Goal: Task Accomplishment & Management: Manage account settings

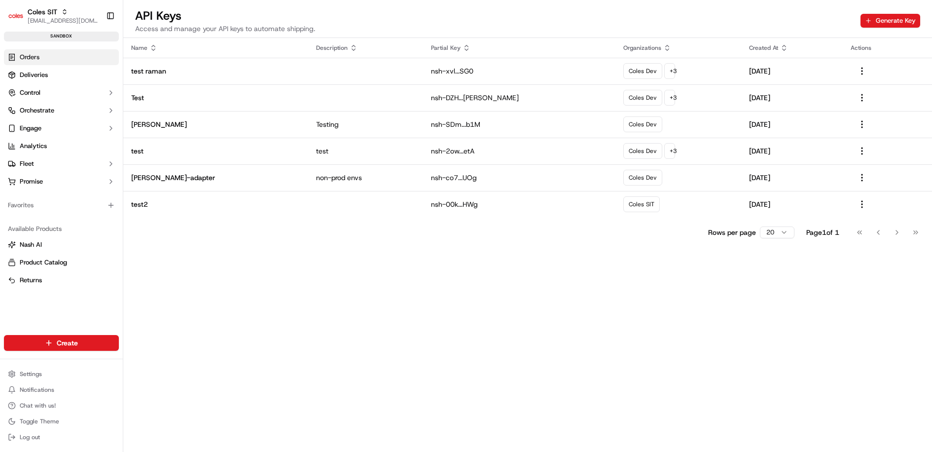
click at [55, 57] on link "Orders" at bounding box center [61, 57] width 115 height 16
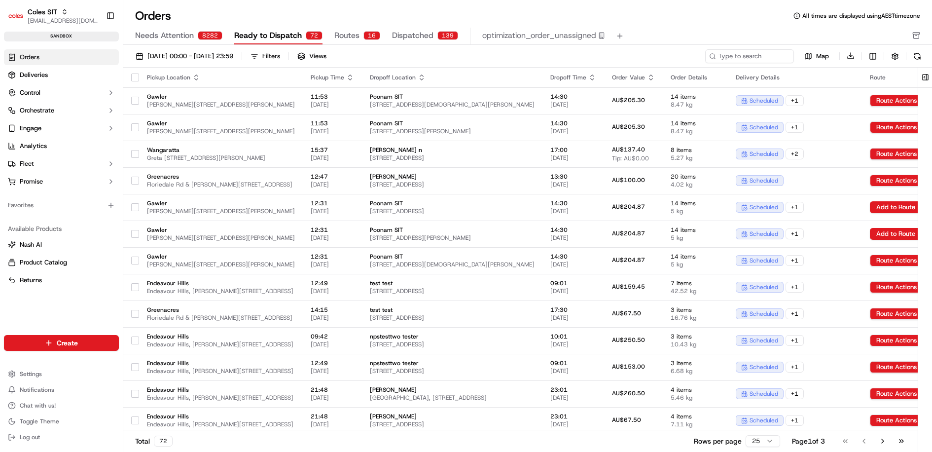
click at [594, 74] on icon "button" at bounding box center [592, 74] width 3 height 1
click at [727, 104] on button "Dropoff Start Time (Latest)" at bounding box center [709, 103] width 92 height 12
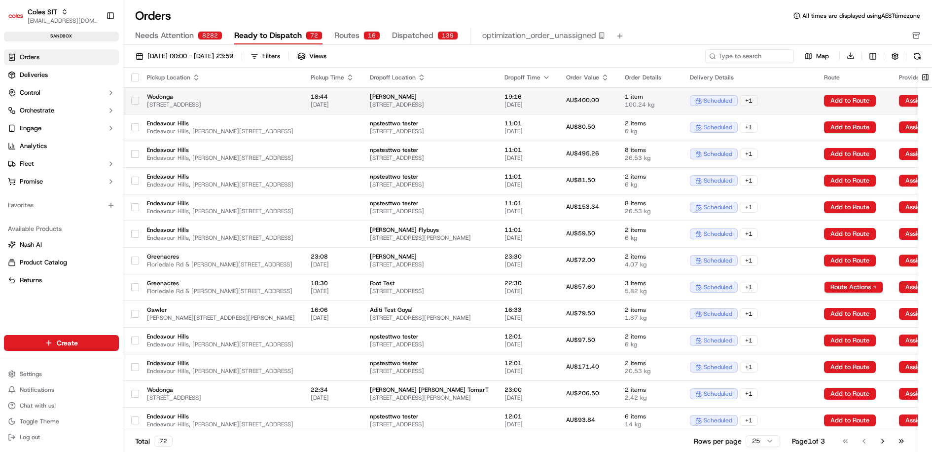
click at [295, 99] on span "Wodonga" at bounding box center [221, 97] width 148 height 8
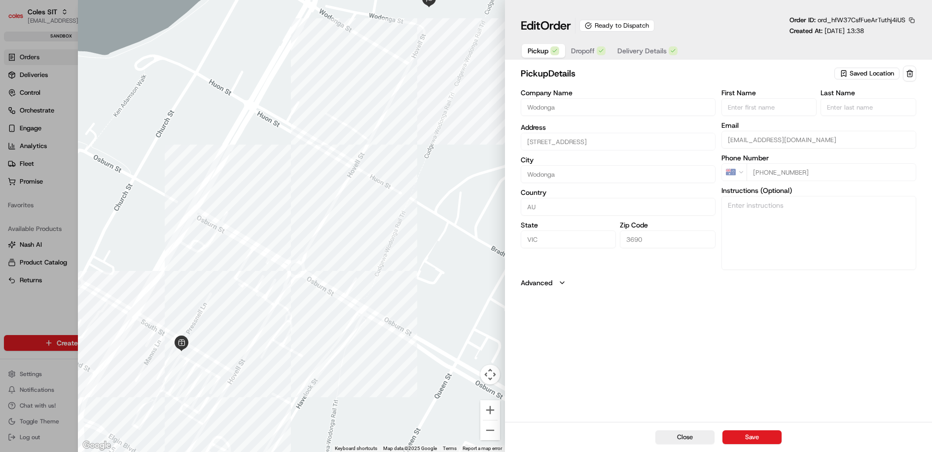
click at [649, 55] on span "Delivery Details" at bounding box center [641, 51] width 49 height 10
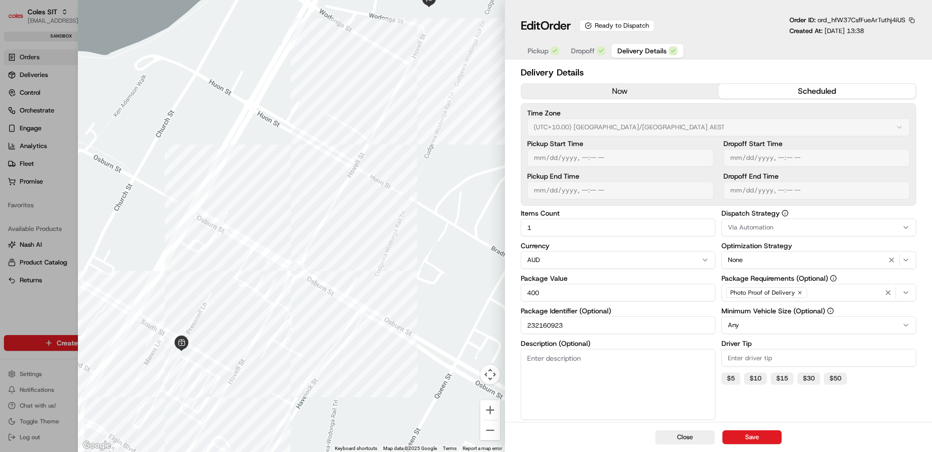
click at [548, 327] on input "232160923" at bounding box center [618, 325] width 195 height 18
click at [818, 224] on div "Via Automation" at bounding box center [819, 227] width 190 height 9
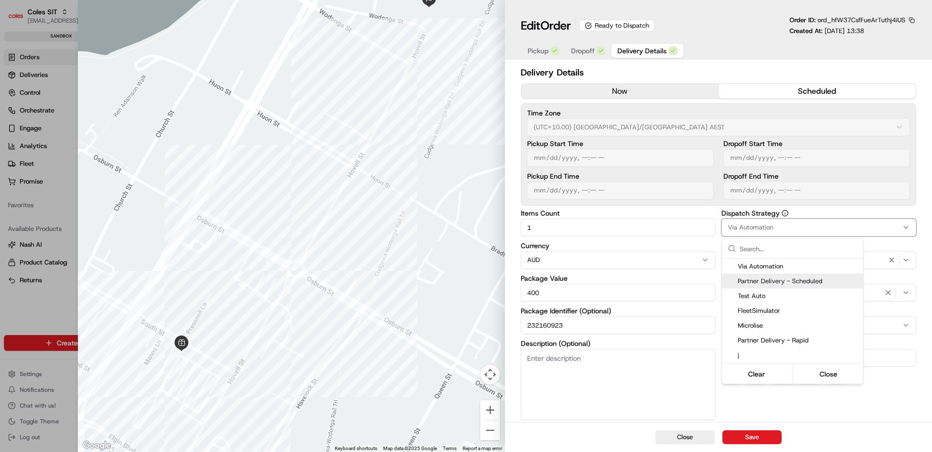
click at [826, 278] on span "Partner Delivery - Scheduled" at bounding box center [798, 281] width 121 height 9
click at [925, 172] on div at bounding box center [466, 226] width 932 height 452
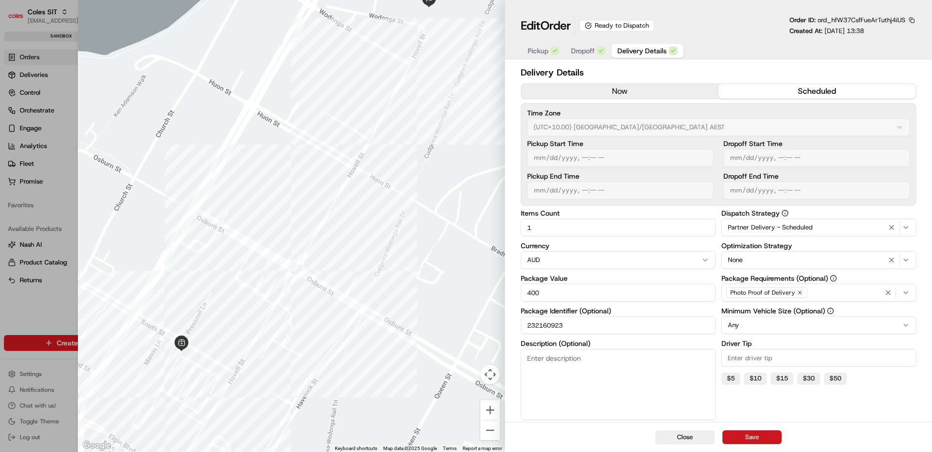
click at [739, 434] on button "Save" at bounding box center [752, 437] width 59 height 14
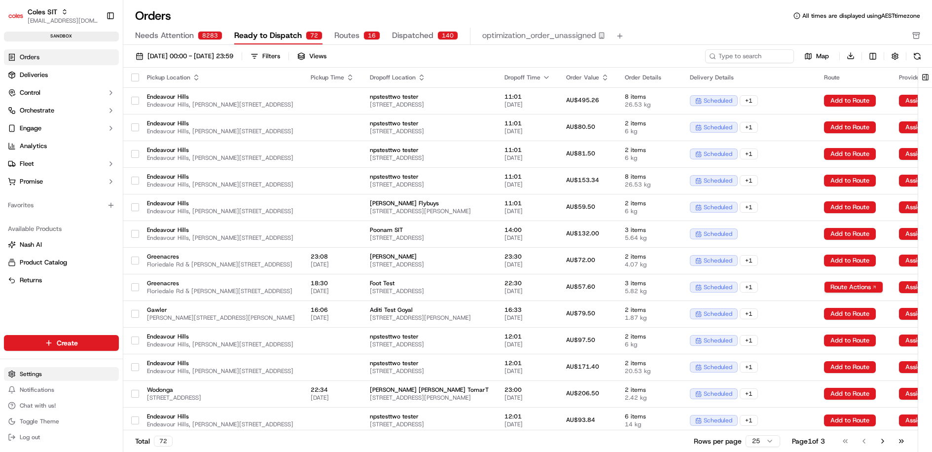
click at [53, 371] on html "Coles SIT [EMAIL_ADDRESS][DOMAIN_NAME] Toggle Sidebar sandbox Orders Deliveries…" at bounding box center [466, 226] width 932 height 452
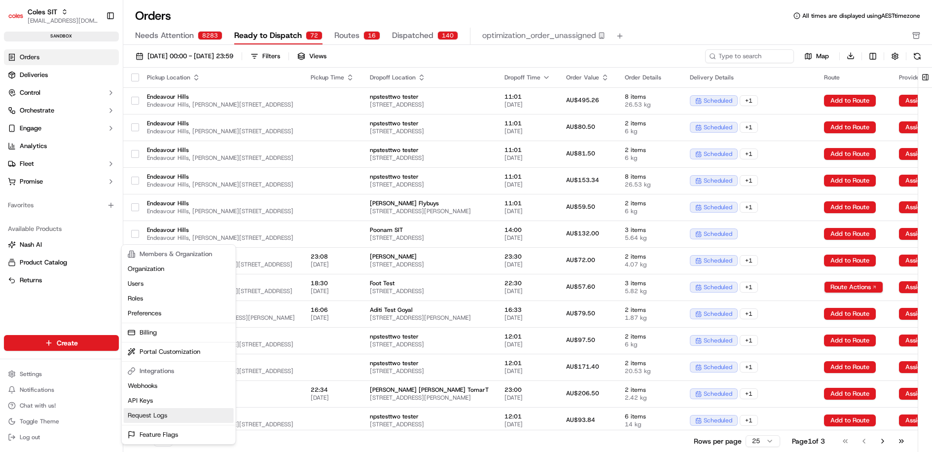
click at [159, 417] on link "Request Logs" at bounding box center [179, 415] width 110 height 15
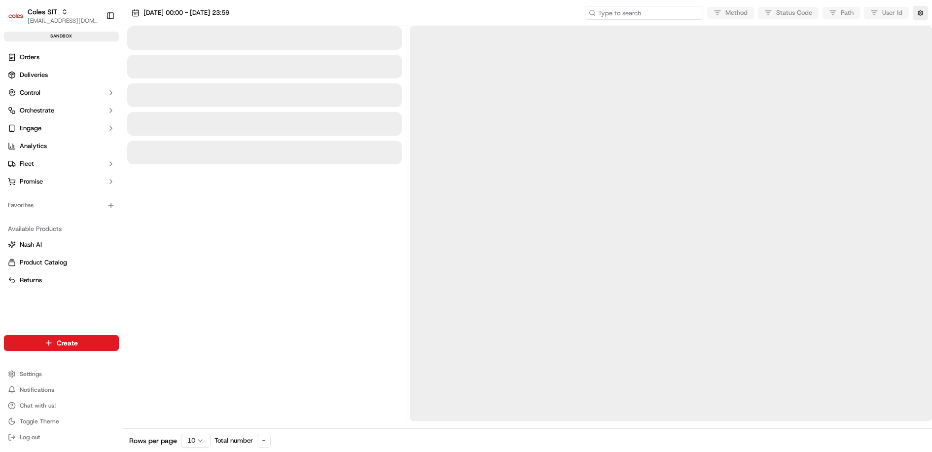
click at [651, 17] on input at bounding box center [644, 13] width 118 height 14
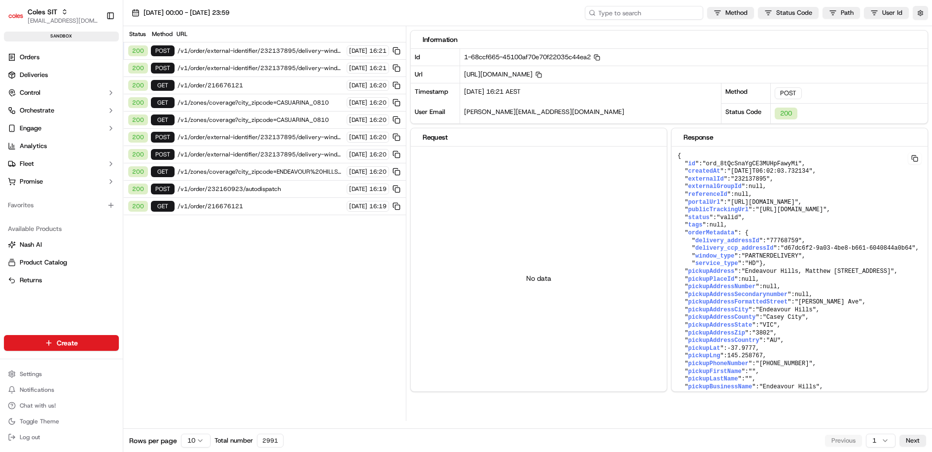
paste input "1-68ccf60a-4facb1ee528f482a795f8ff9"
type input "1-68ccf60a-4facb1ee528f482a795f8ff9"
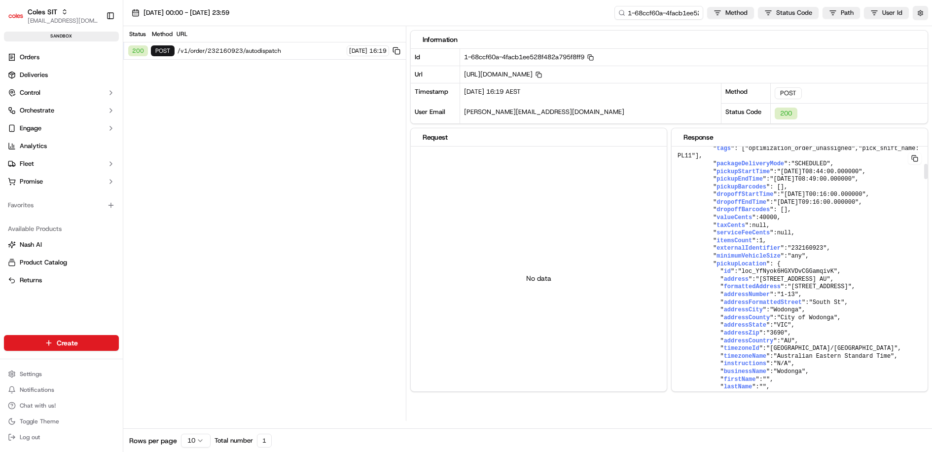
scroll to position [0, 0]
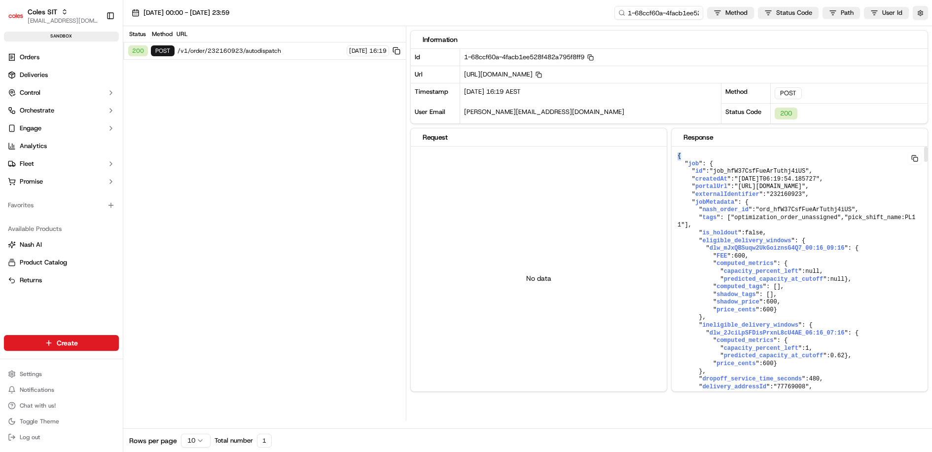
drag, startPoint x: 682, startPoint y: 153, endPoint x: 756, endPoint y: 391, distance: 249.0
click at [756, 391] on div "Information Id 1-68ccf60a-4facb1ee528f482a795f8ff9 Copy 1-68ccf60a-4facb1ee528f…" at bounding box center [671, 223] width 522 height 395
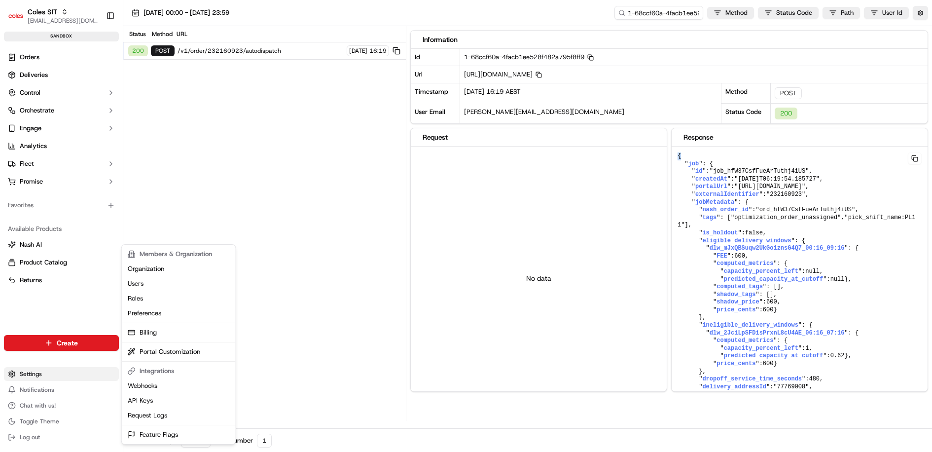
click at [62, 377] on html "Coles SIT [EMAIL_ADDRESS][DOMAIN_NAME] Toggle Sidebar sandbox Orders Deliveries…" at bounding box center [466, 226] width 932 height 452
click at [71, 109] on html "Coles SIT [EMAIL_ADDRESS][DOMAIN_NAME] Toggle Sidebar sandbox Orders Deliveries…" at bounding box center [466, 226] width 932 height 452
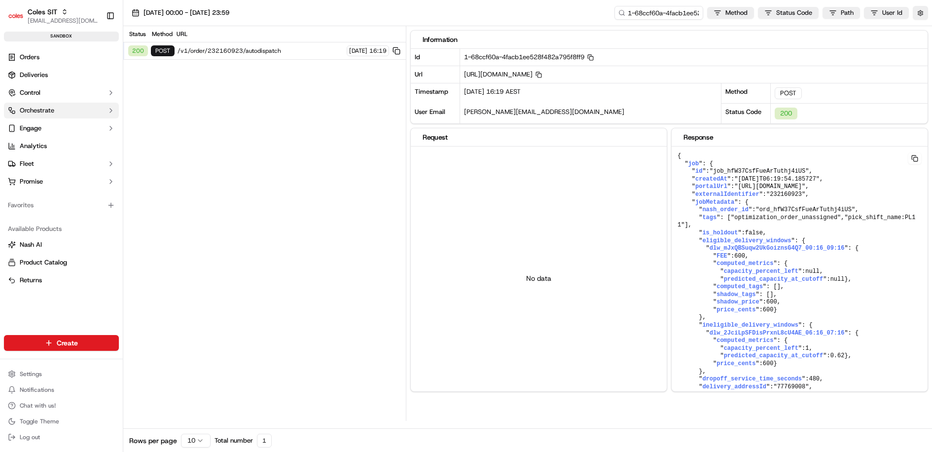
click at [72, 113] on button "Orchestrate" at bounding box center [61, 111] width 115 height 16
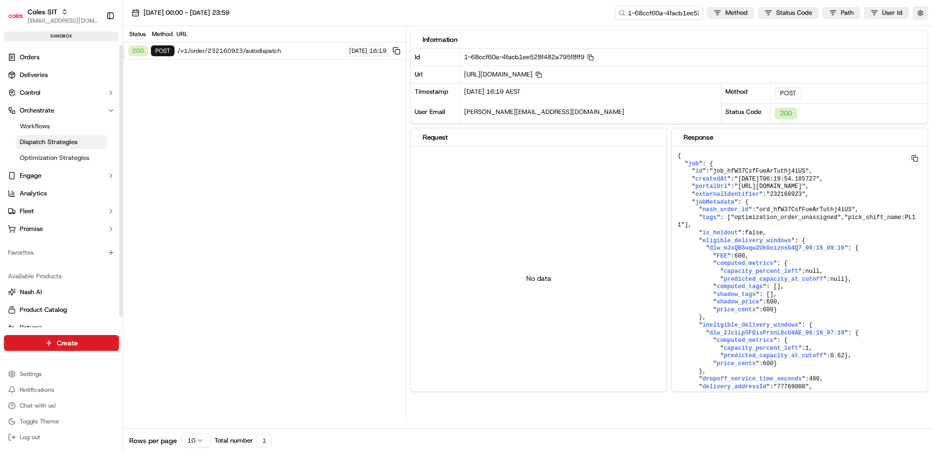
click at [66, 142] on span "Dispatch Strategies" at bounding box center [49, 142] width 58 height 9
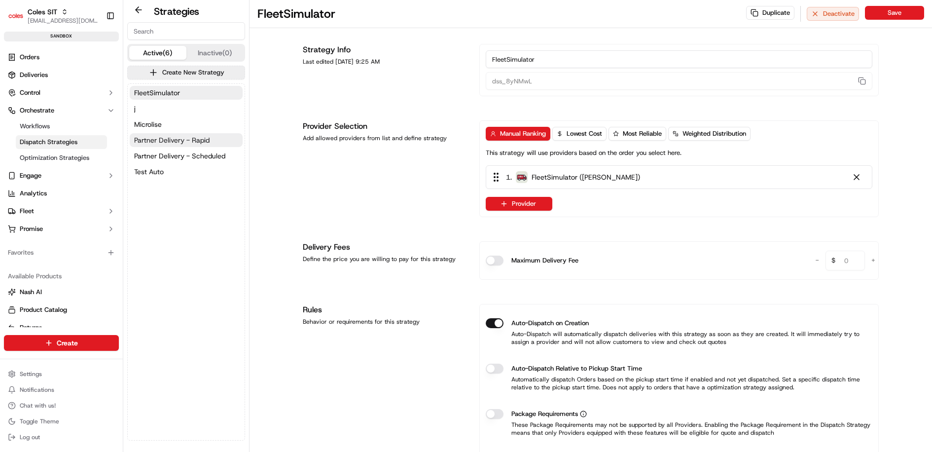
click at [198, 142] on span "Partner Delivery - Rapid" at bounding box center [171, 140] width 75 height 10
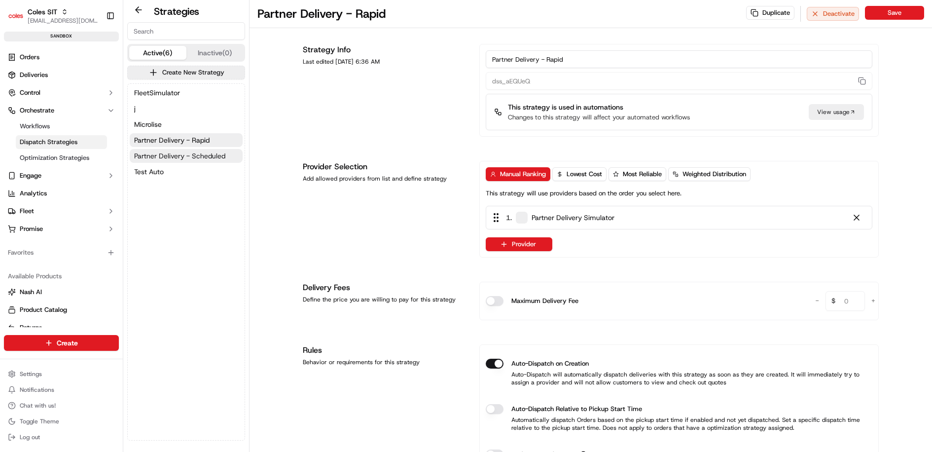
click at [210, 157] on span "Partner Delivery - Scheduled" at bounding box center [179, 156] width 91 height 10
click at [843, 112] on div "View usage" at bounding box center [836, 112] width 55 height 16
click at [47, 376] on html "Coles SIT [EMAIL_ADDRESS][DOMAIN_NAME] Toggle Sidebar sandbox Orders Deliveries…" at bounding box center [466, 226] width 932 height 452
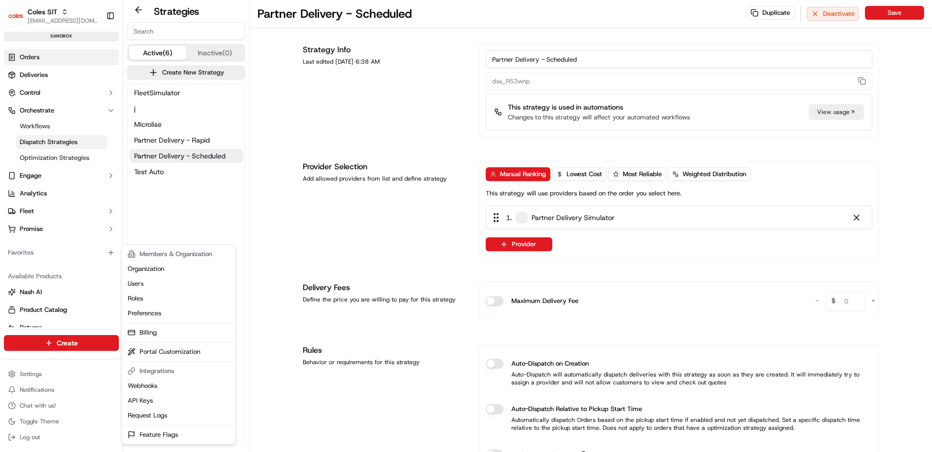
click at [52, 61] on html "Coles SIT [EMAIL_ADDRESS][DOMAIN_NAME] Toggle Sidebar sandbox Orders Deliveries…" at bounding box center [466, 226] width 932 height 452
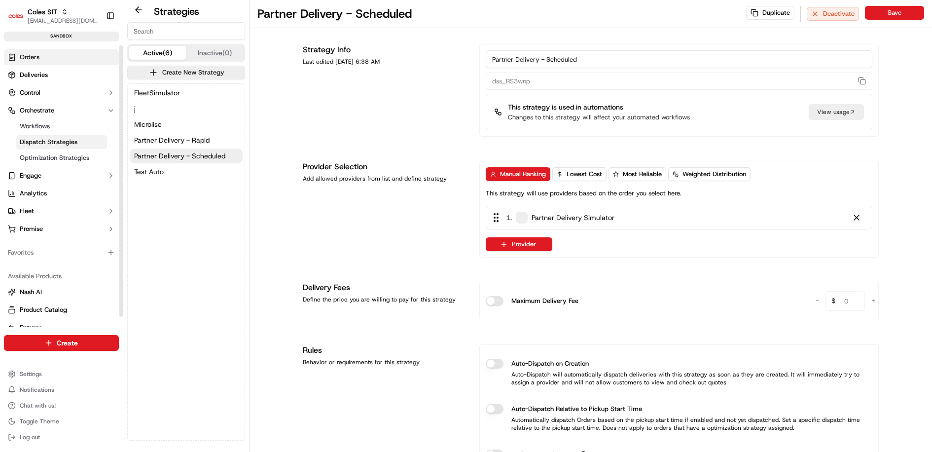
click at [36, 61] on link "Orders" at bounding box center [61, 57] width 115 height 16
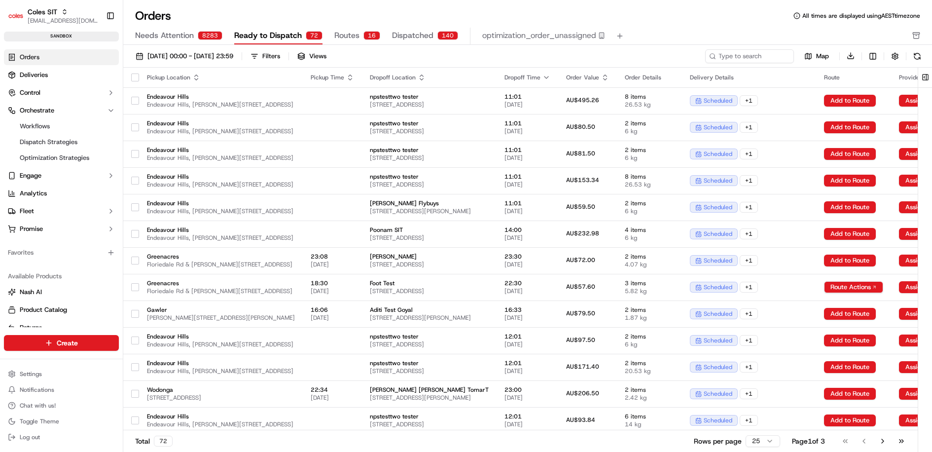
click at [607, 78] on icon "button" at bounding box center [605, 78] width 3 height 1
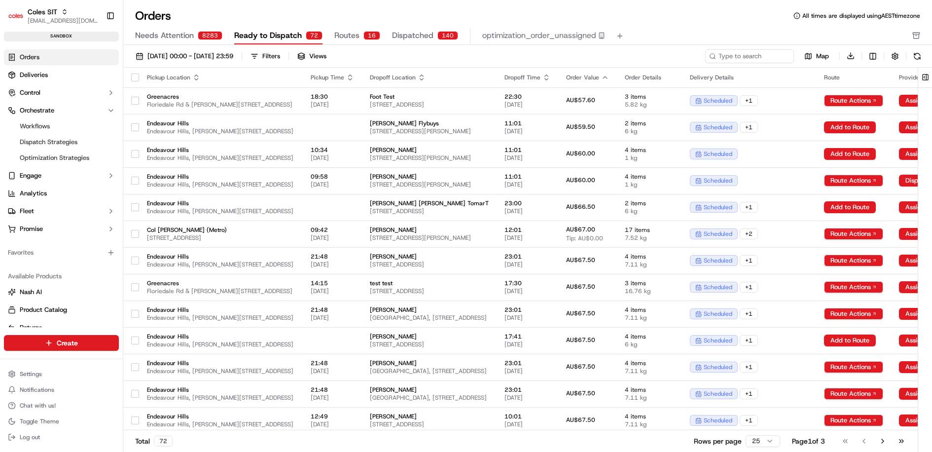
click at [550, 74] on icon "button" at bounding box center [547, 77] width 8 height 8
click at [708, 104] on button "Dropoff Start Time (Latest)" at bounding box center [709, 103] width 92 height 12
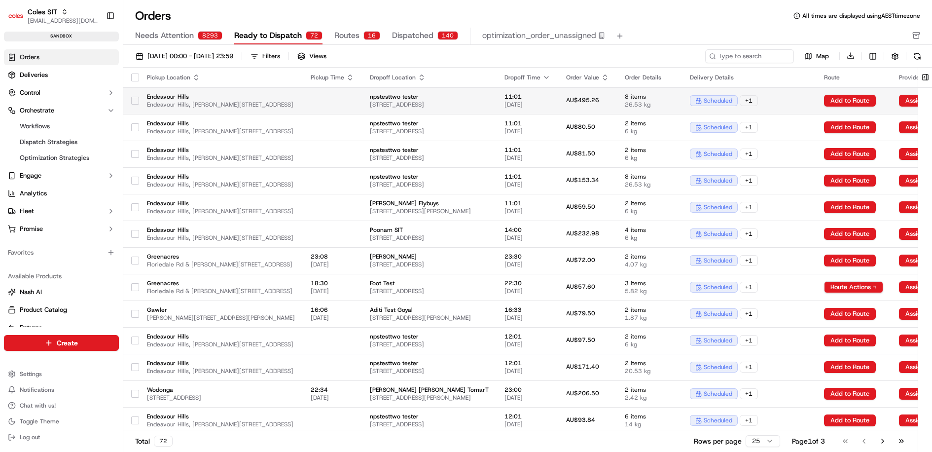
click at [277, 96] on span "Endeavour Hills" at bounding box center [221, 97] width 148 height 8
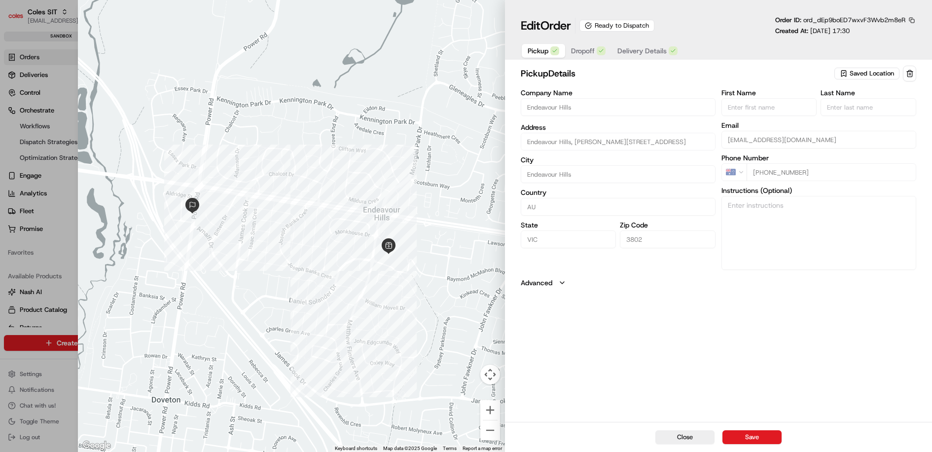
click at [632, 49] on span "Delivery Details" at bounding box center [641, 51] width 49 height 10
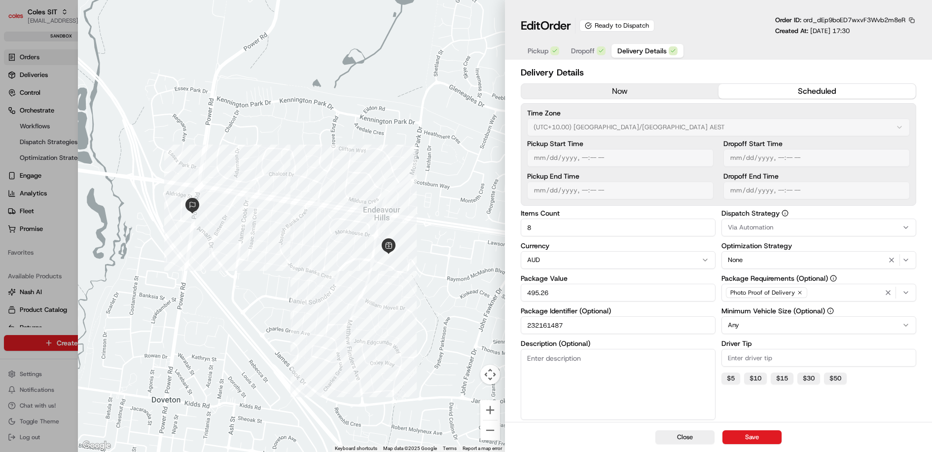
click at [548, 326] on input "232161487" at bounding box center [618, 325] width 195 height 18
click at [768, 226] on span "Via Automation" at bounding box center [750, 227] width 45 height 9
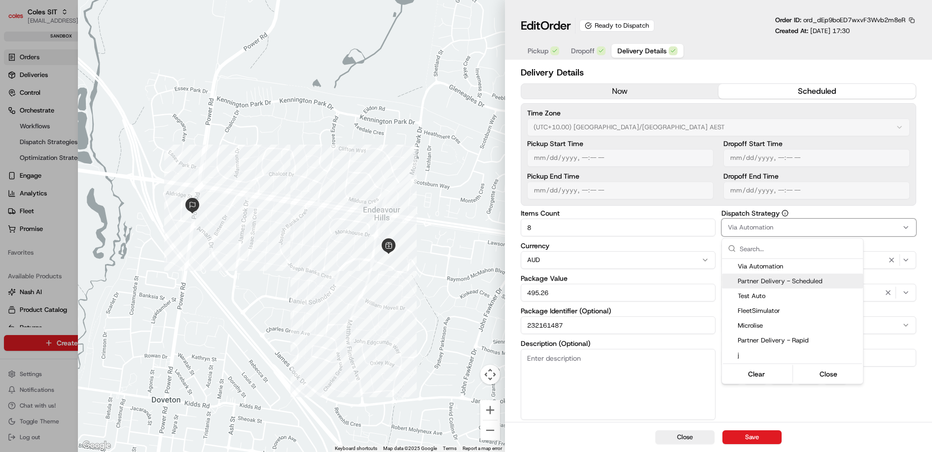
click at [803, 281] on span "Partner Delivery - Scheduled" at bounding box center [798, 281] width 121 height 9
click at [740, 416] on div at bounding box center [466, 226] width 932 height 452
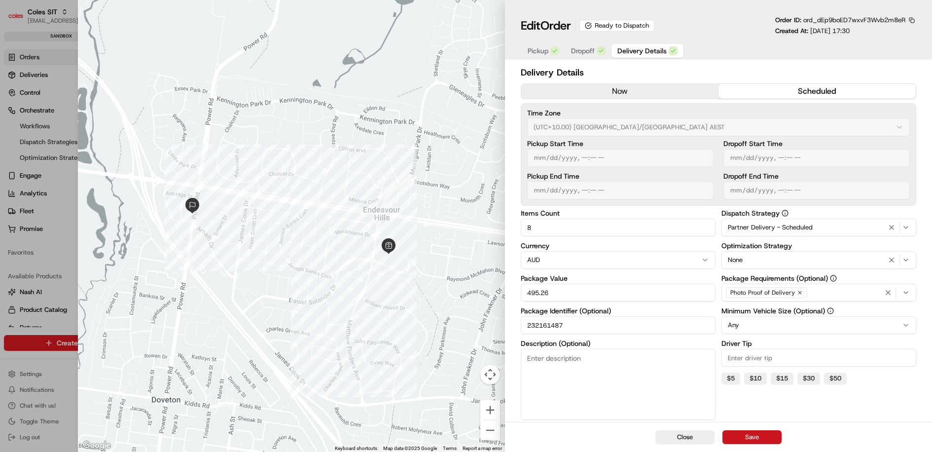
click at [748, 437] on button "Save" at bounding box center [752, 437] width 59 height 14
type input "1"
